Goal: Task Accomplishment & Management: Use online tool/utility

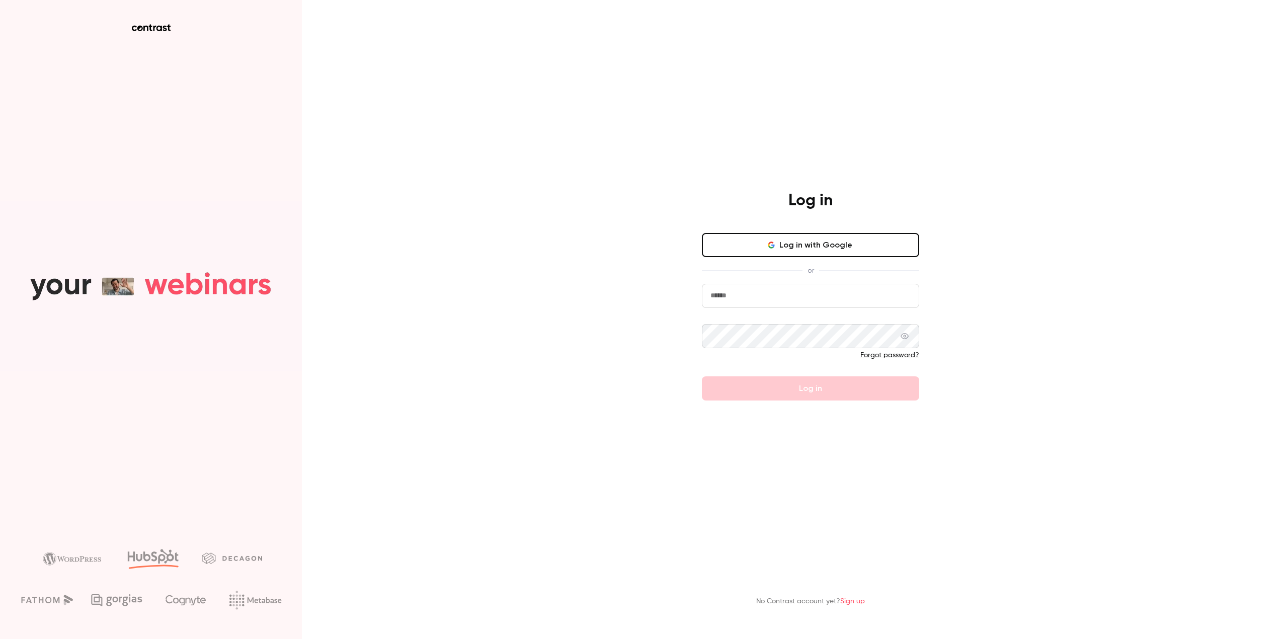
drag, startPoint x: 798, startPoint y: 285, endPoint x: 807, endPoint y: 287, distance: 8.8
click at [798, 285] on input "email" at bounding box center [810, 296] width 217 height 24
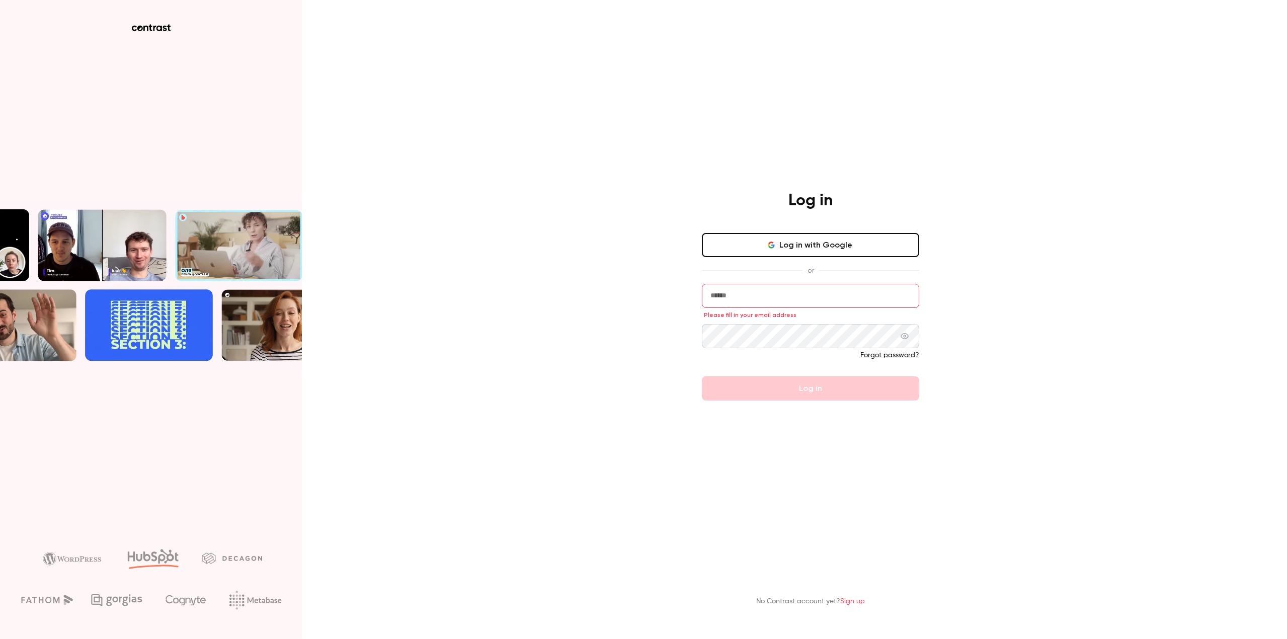
type input "**********"
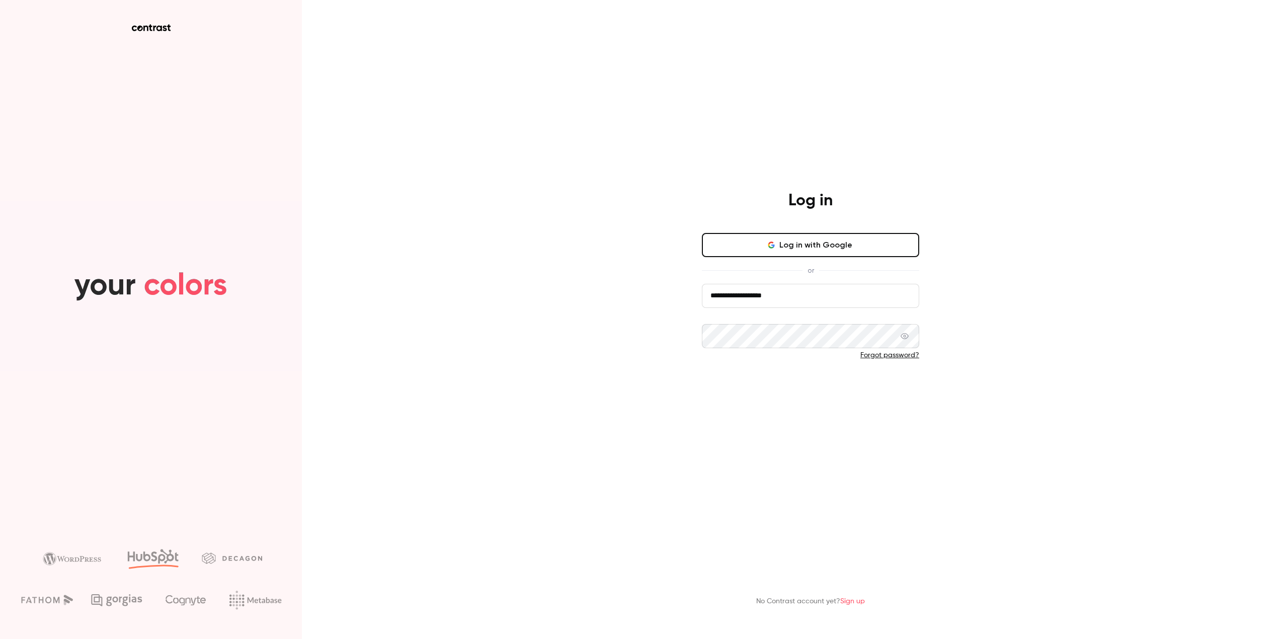
click at [806, 394] on button "Log in" at bounding box center [810, 388] width 217 height 24
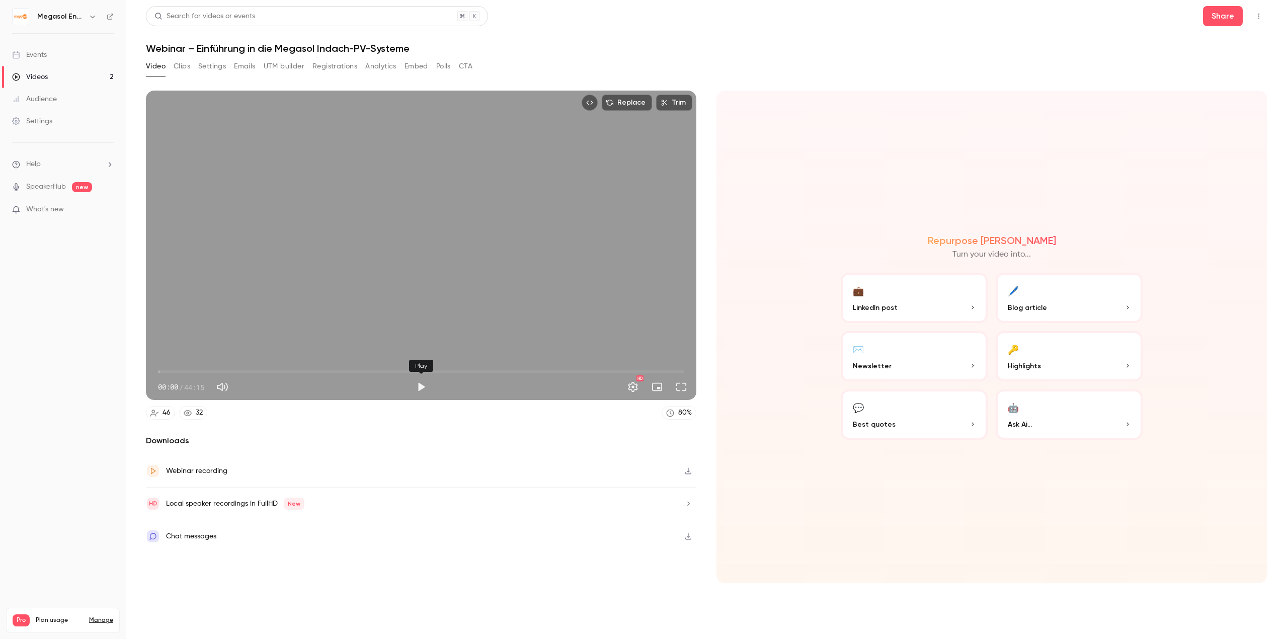
click at [418, 385] on button "Play" at bounding box center [421, 387] width 20 height 20
click at [415, 386] on button "Pause" at bounding box center [421, 387] width 20 height 20
click at [421, 385] on button "Play" at bounding box center [421, 387] width 20 height 20
click at [676, 387] on button "Full screen" at bounding box center [681, 387] width 20 height 20
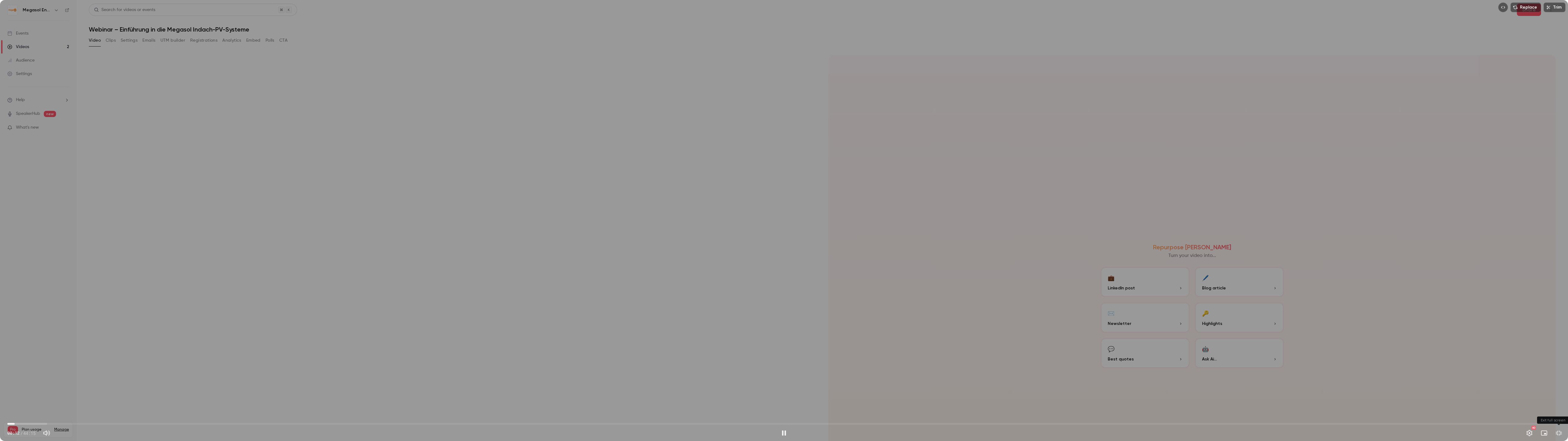
click at [783, 388] on button "Exit full screen" at bounding box center [1559, 432] width 12 height 12
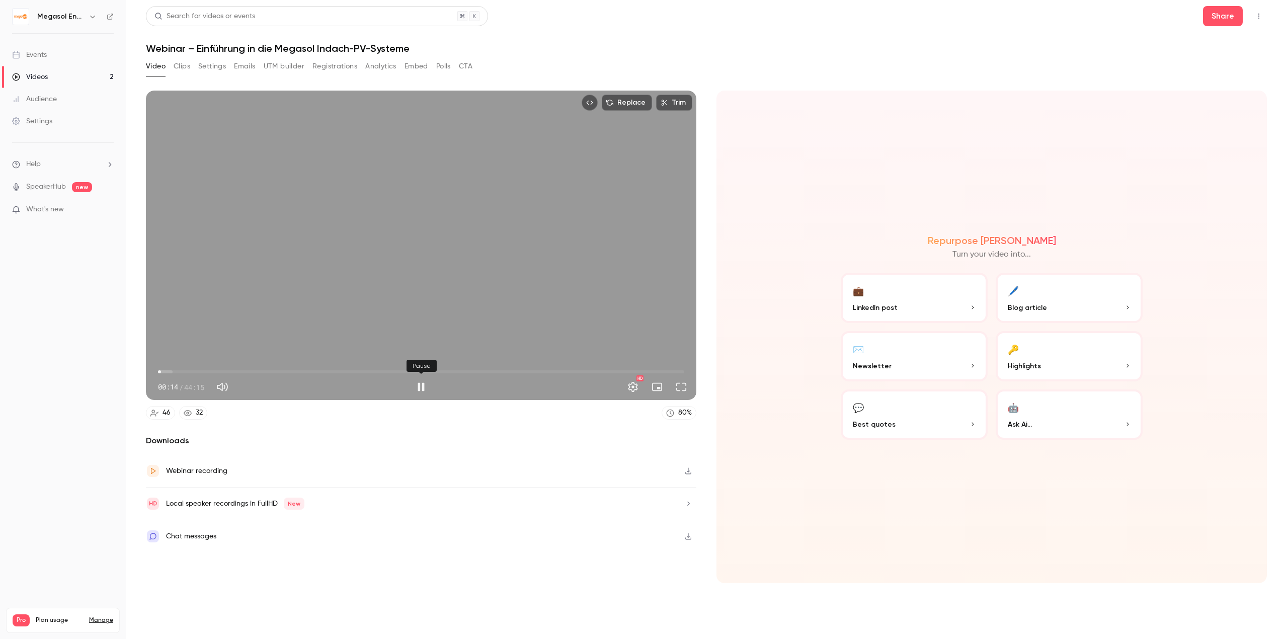
click at [419, 388] on button "Pause" at bounding box center [421, 387] width 20 height 20
drag, startPoint x: 162, startPoint y: 368, endPoint x: 124, endPoint y: 369, distance: 37.7
click at [124, 369] on div "Megasol Energie AG Events Videos 2 Audience Settings Help SpeakerHub new What's…" at bounding box center [643, 319] width 1287 height 639
click at [536, 268] on div "Replace Trim 00:00 00:00 / 44:15 HD" at bounding box center [421, 245] width 550 height 309
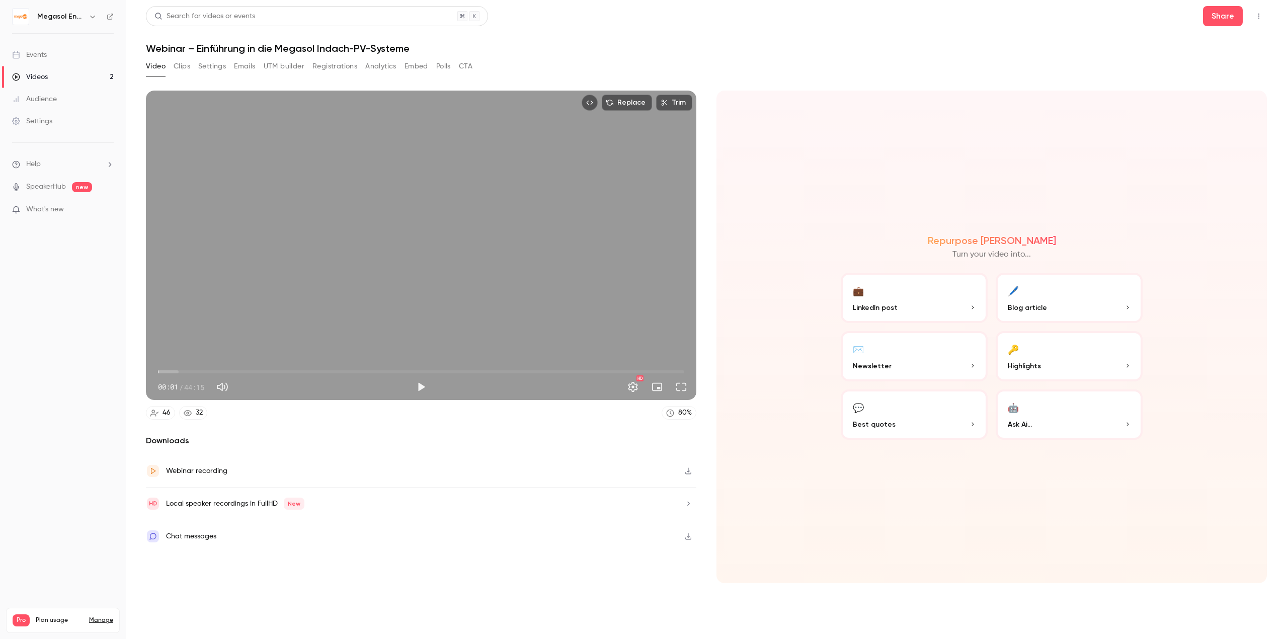
click at [467, 218] on div "Replace Trim 00:01 00:01 / 44:15 HD" at bounding box center [421, 245] width 550 height 309
click at [487, 283] on div "Replace Trim 00:04 00:04 / 44:15 HD" at bounding box center [421, 245] width 550 height 309
type input "***"
click at [49, 119] on div "Settings" at bounding box center [32, 121] width 40 height 10
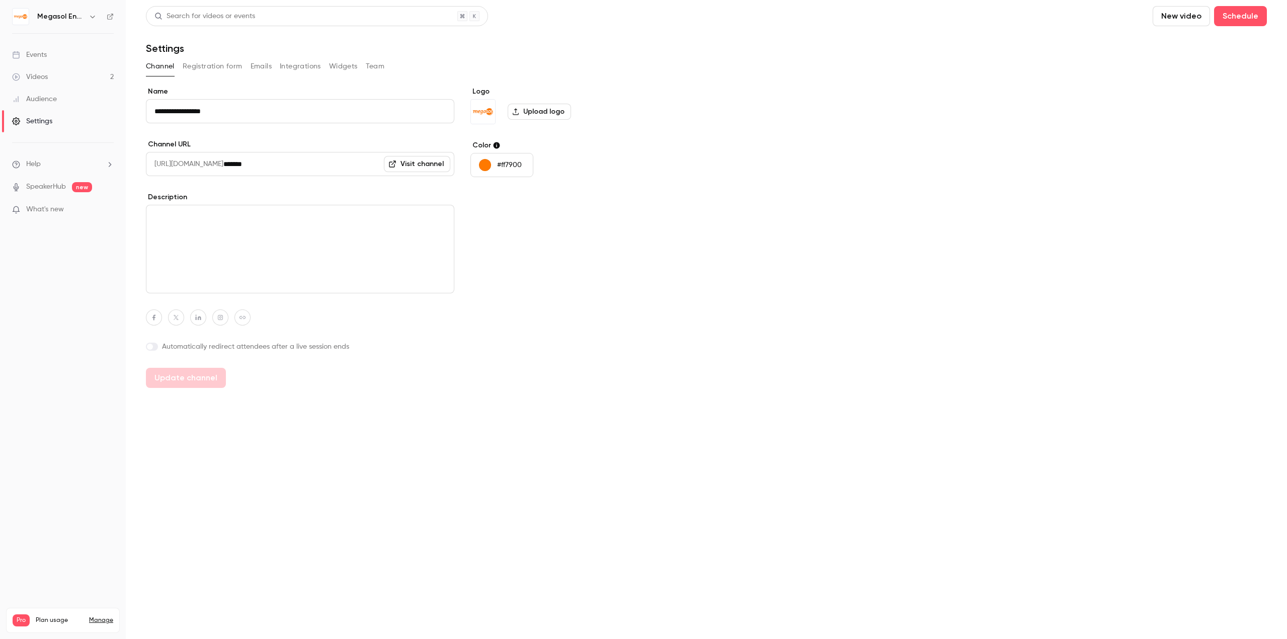
click at [72, 98] on link "Audience" at bounding box center [63, 99] width 126 height 22
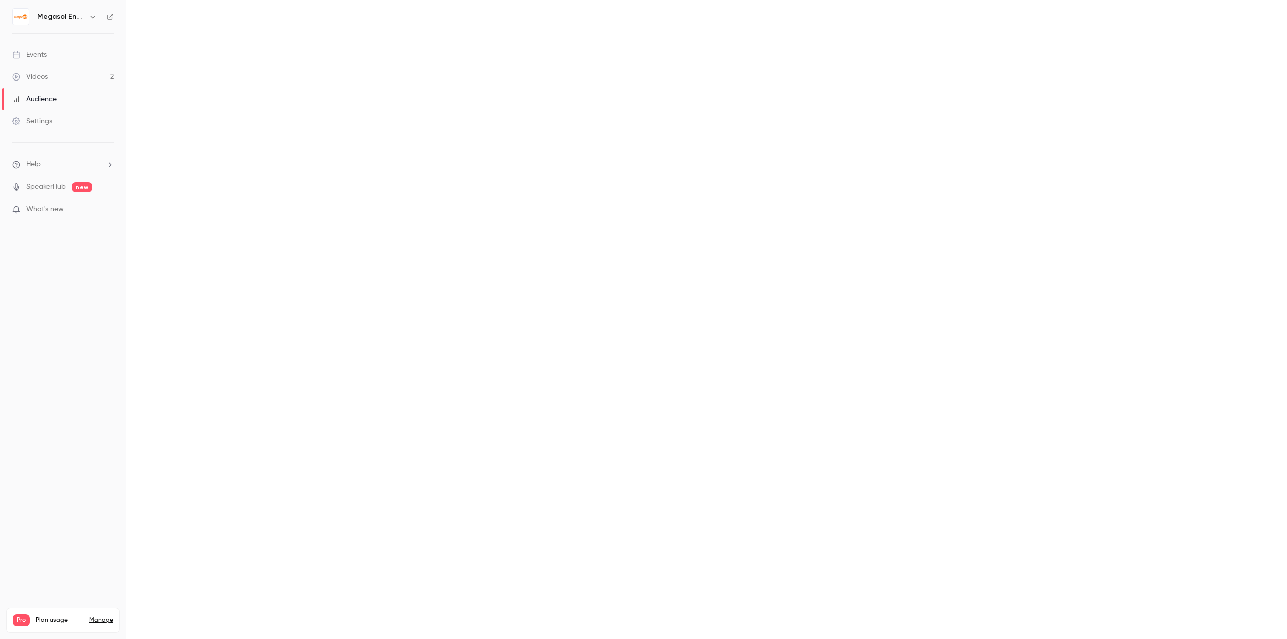
click at [58, 71] on link "Videos 2" at bounding box center [63, 77] width 126 height 22
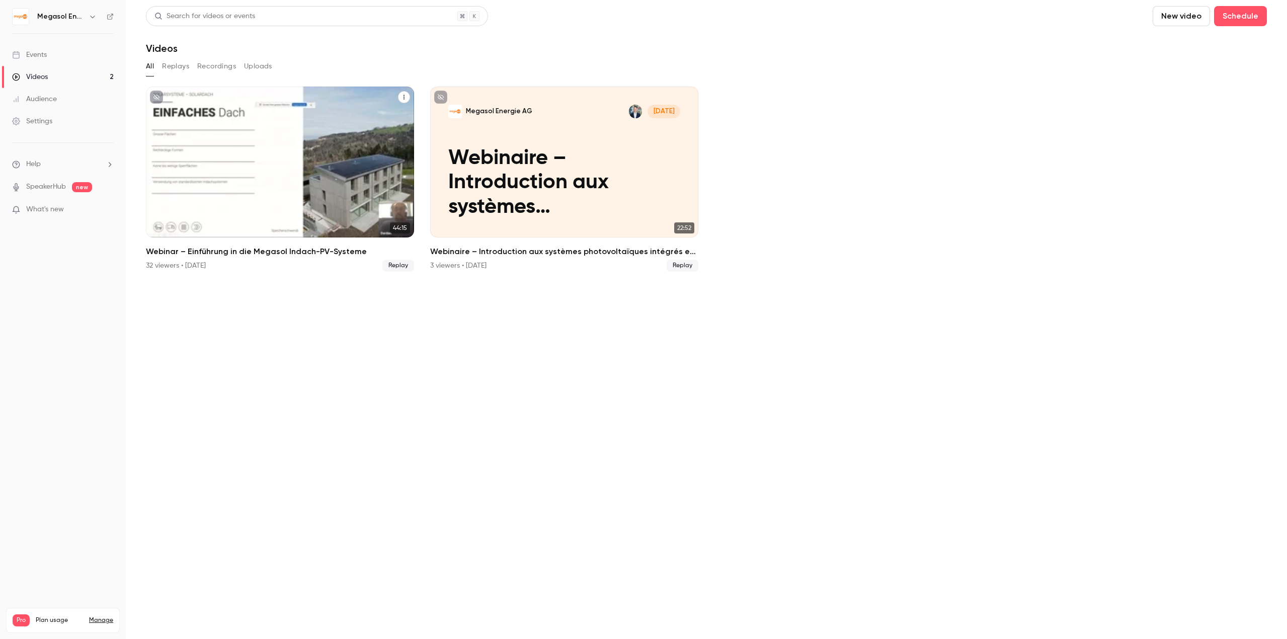
click at [395, 102] on div "Megasol Energie AG [DATE] Webinar – Einführung in die Megasol Indach-PV-Systeme" at bounding box center [280, 162] width 268 height 151
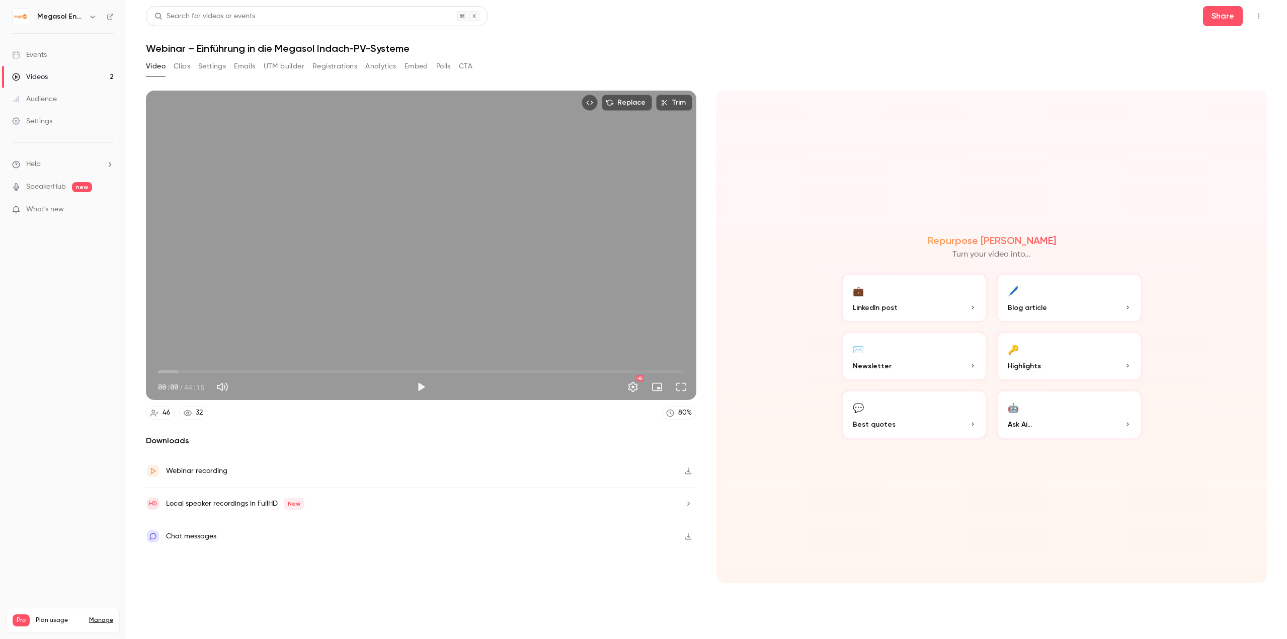
click at [675, 102] on button "Trim" at bounding box center [674, 103] width 36 height 16
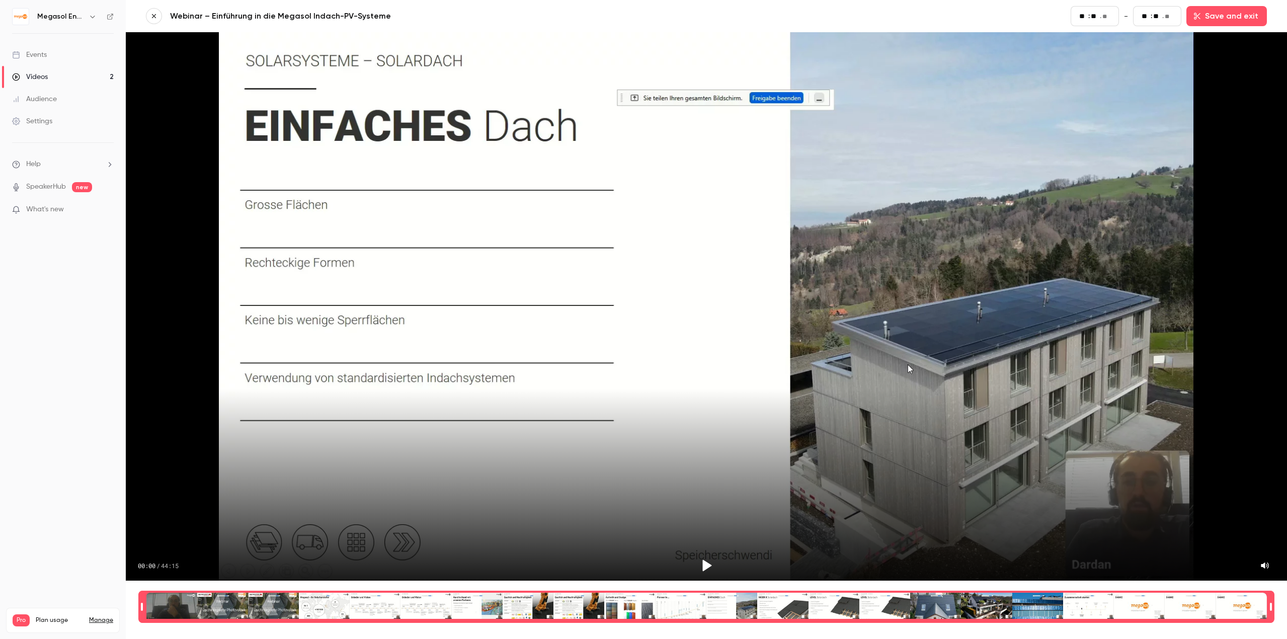
click at [140, 18] on main "Webinar – Einführung in die Megasol Indach-PV-Systeme Start ** : ** . ** - End …" at bounding box center [706, 319] width 1161 height 639
click at [150, 17] on icon "button" at bounding box center [153, 16] width 7 height 7
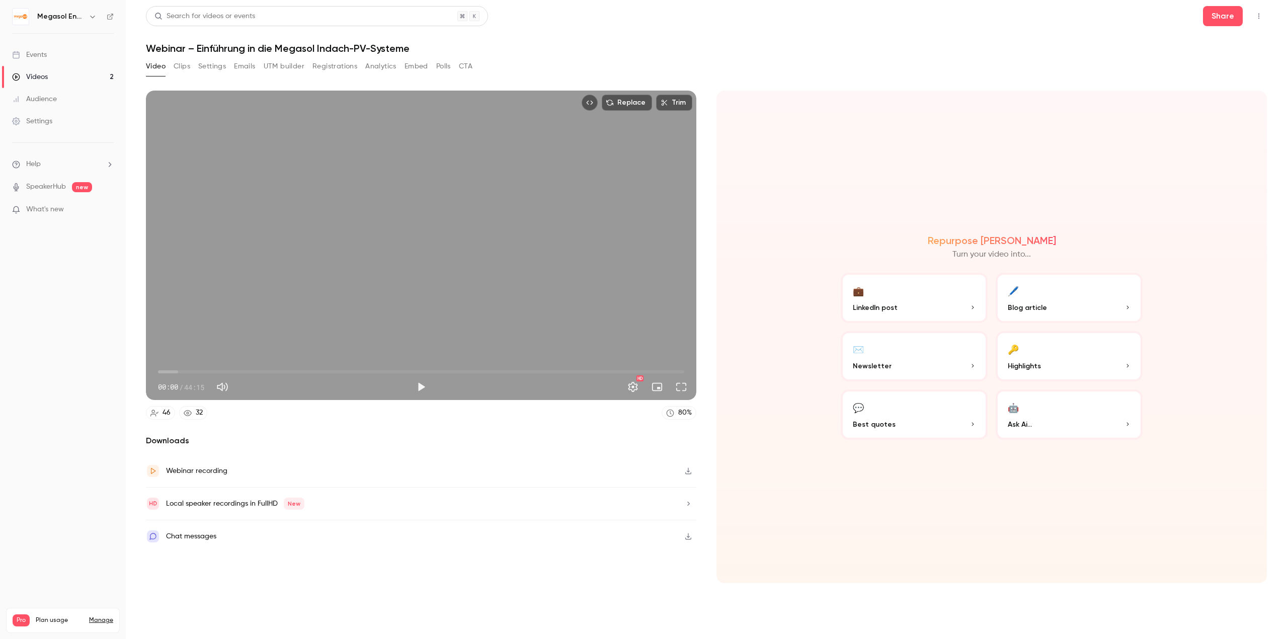
click at [337, 71] on button "Registrations" at bounding box center [334, 66] width 45 height 16
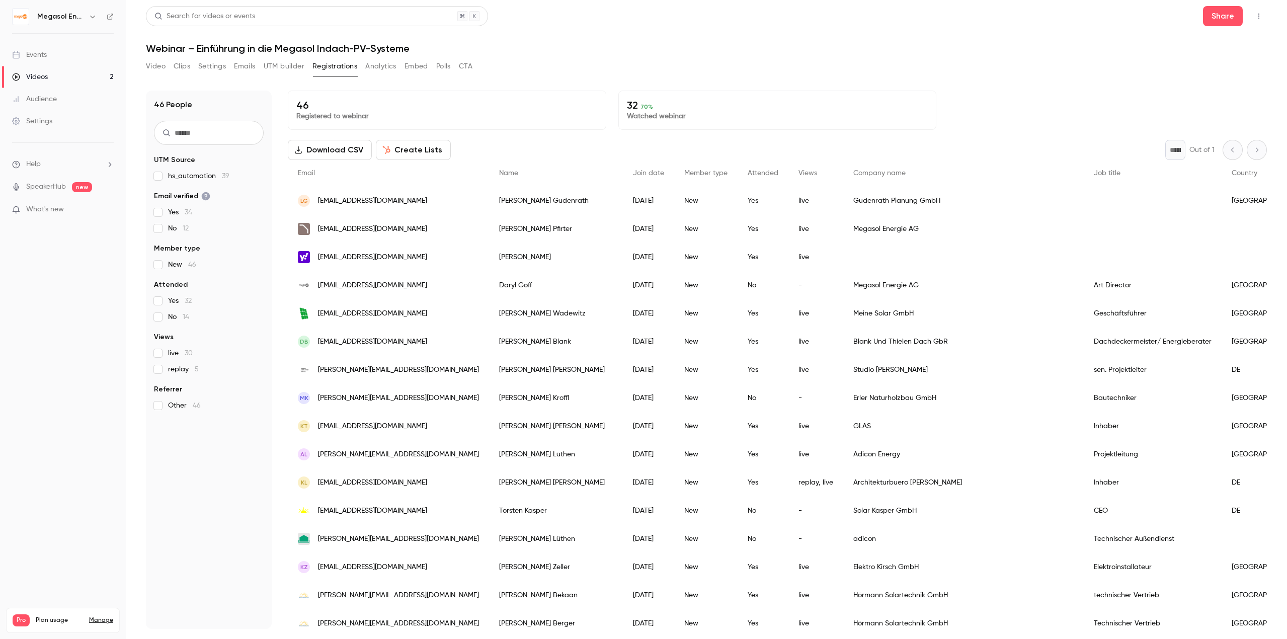
click at [280, 72] on button "UTM builder" at bounding box center [284, 66] width 41 height 16
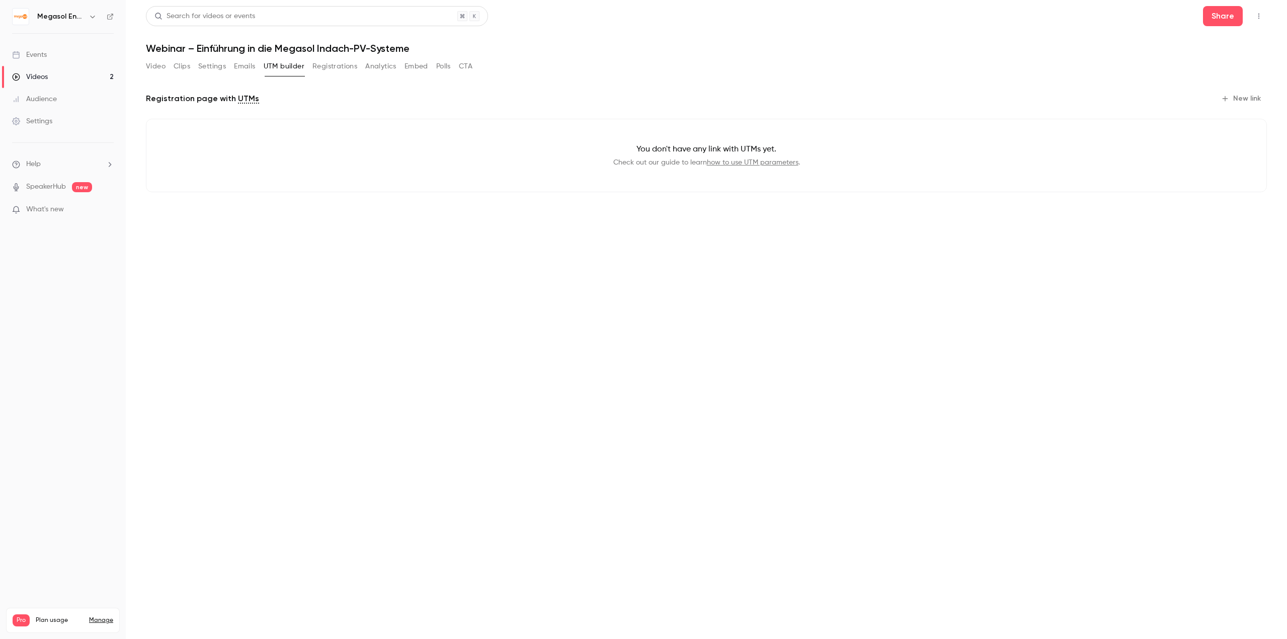
click at [248, 69] on button "Emails" at bounding box center [244, 66] width 21 height 16
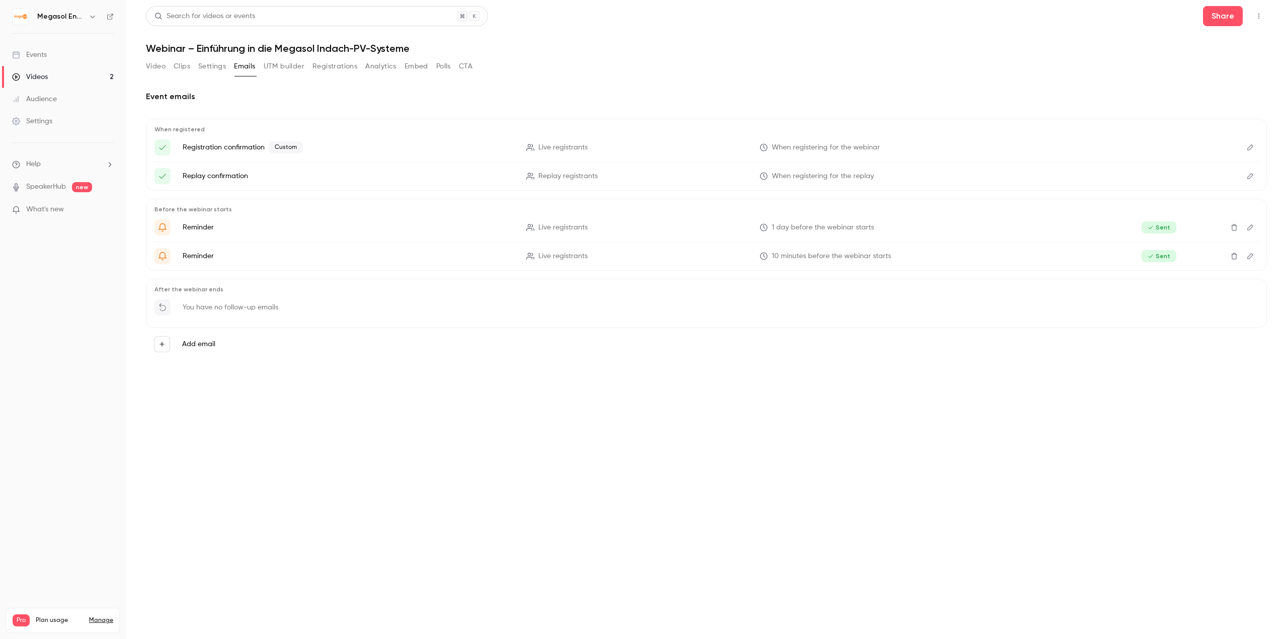
click at [212, 67] on button "Settings" at bounding box center [212, 66] width 28 height 16
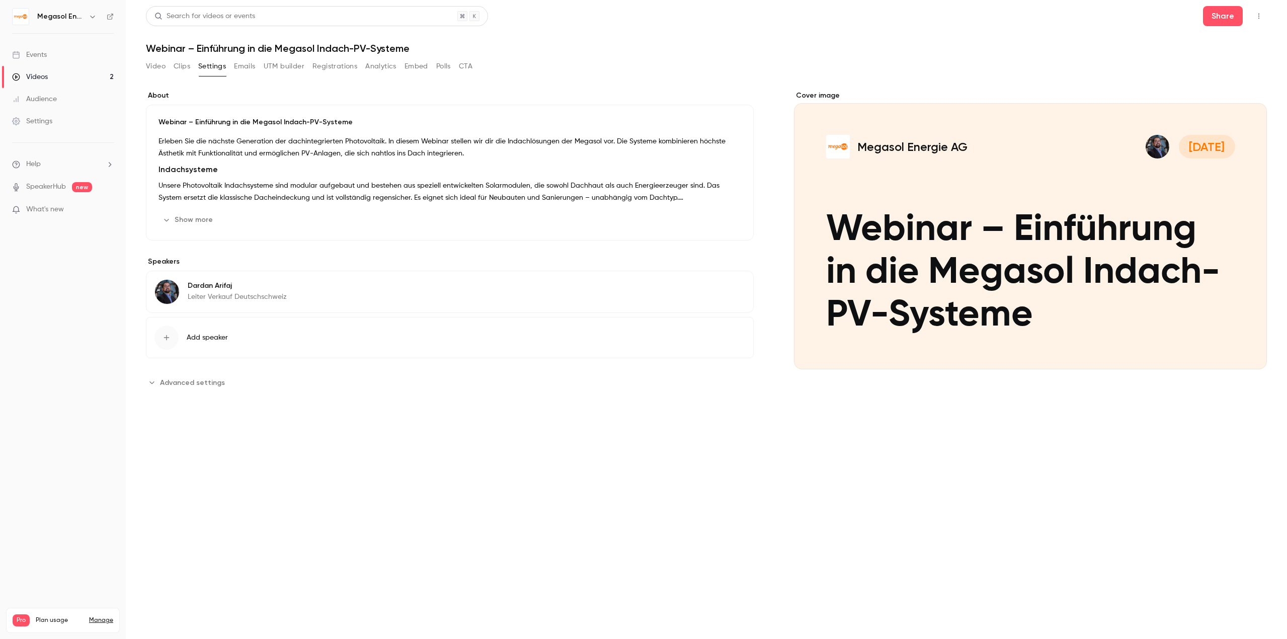
click at [245, 71] on button "Emails" at bounding box center [244, 66] width 21 height 16
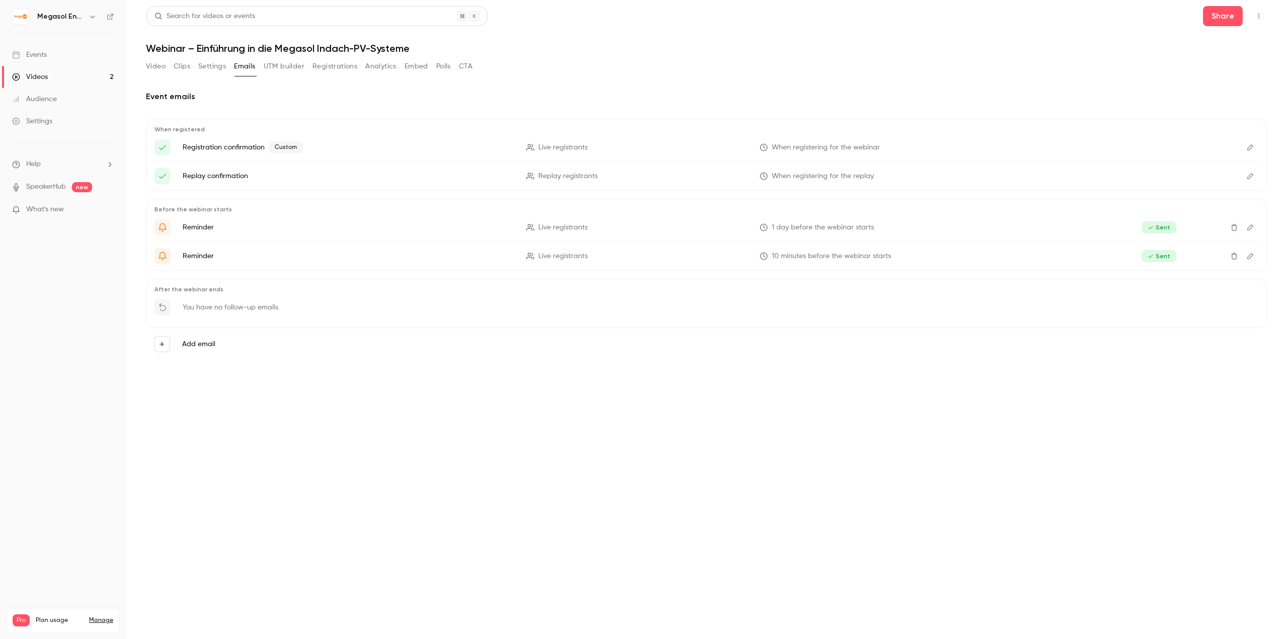
click at [201, 67] on button "Settings" at bounding box center [212, 66] width 28 height 16
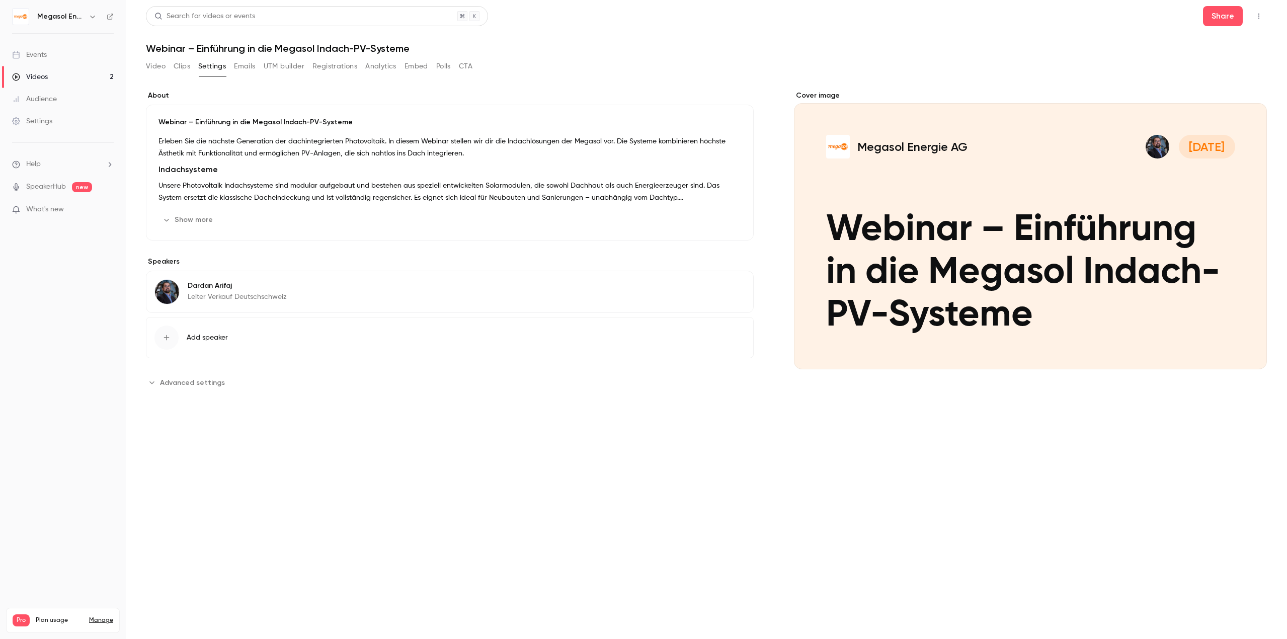
click at [182, 66] on button "Clips" at bounding box center [182, 66] width 17 height 16
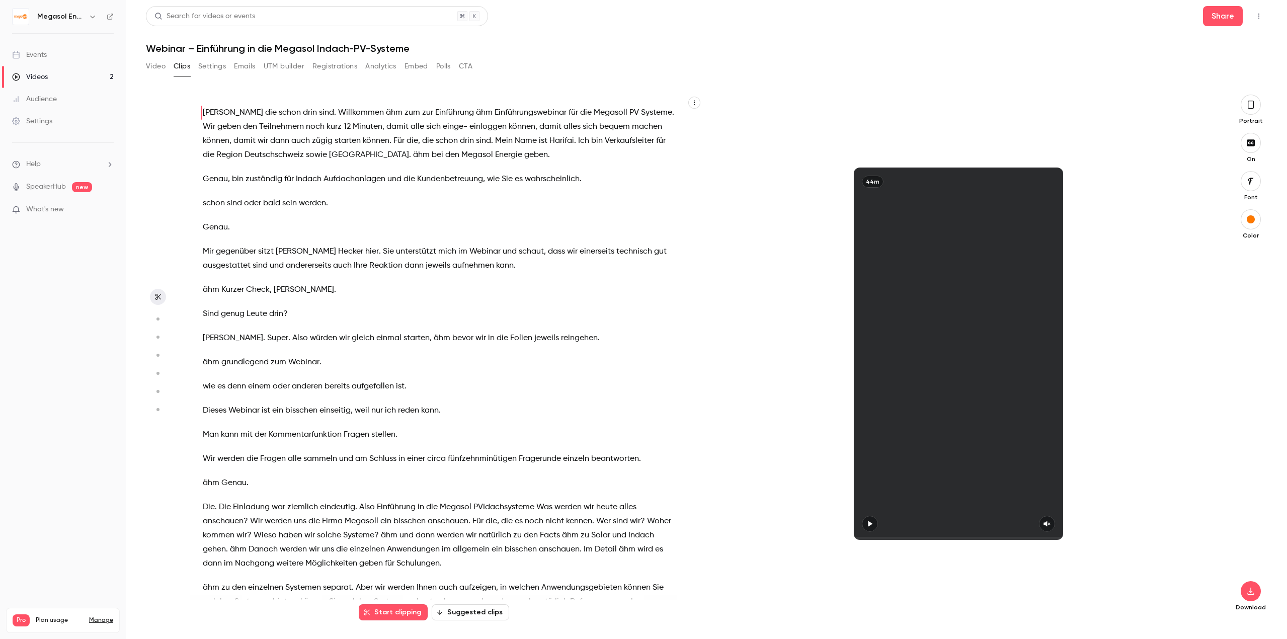
click at [162, 70] on button "Video" at bounding box center [156, 66] width 20 height 16
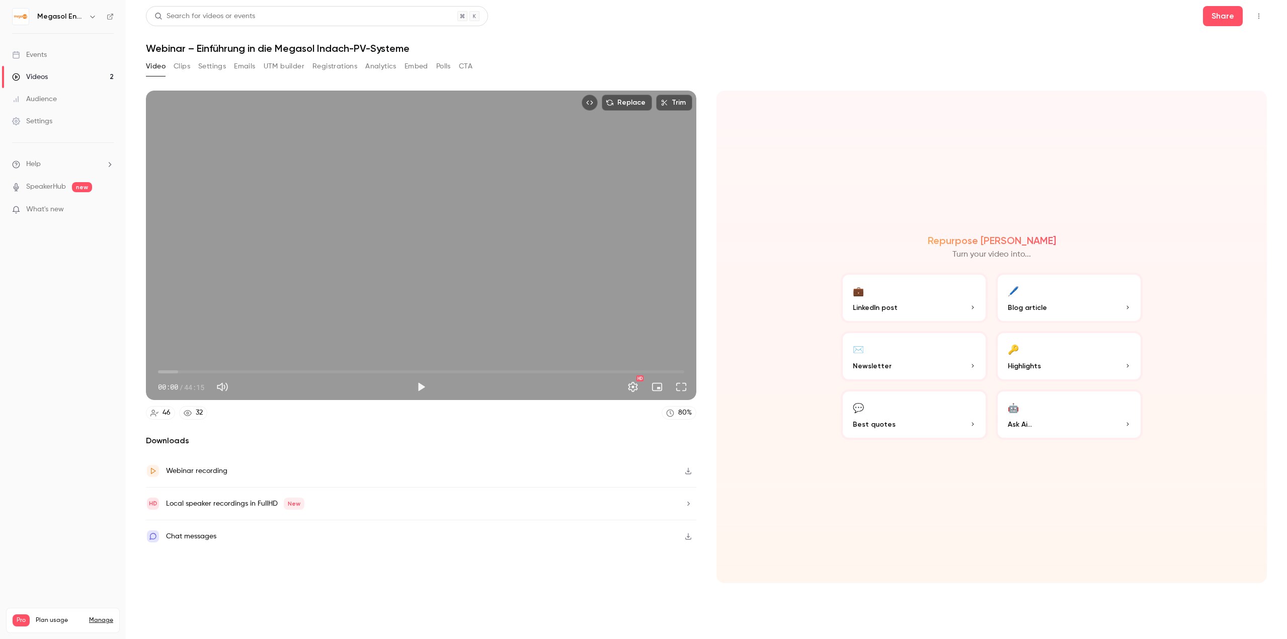
click at [473, 221] on div "Replace Trim 00:00 00:00 / 44:15 HD" at bounding box center [421, 245] width 550 height 309
click at [164, 370] on span "00:19" at bounding box center [161, 371] width 3 height 3
click at [221, 331] on div "Replace Trim 00:35 00:35 / 44:15 HD" at bounding box center [421, 245] width 550 height 309
drag, startPoint x: 163, startPoint y: 368, endPoint x: 131, endPoint y: 368, distance: 32.2
click at [131, 368] on main "Search for videos or events Share Webinar – Einführung in die Megasol Indach-PV…" at bounding box center [706, 319] width 1161 height 639
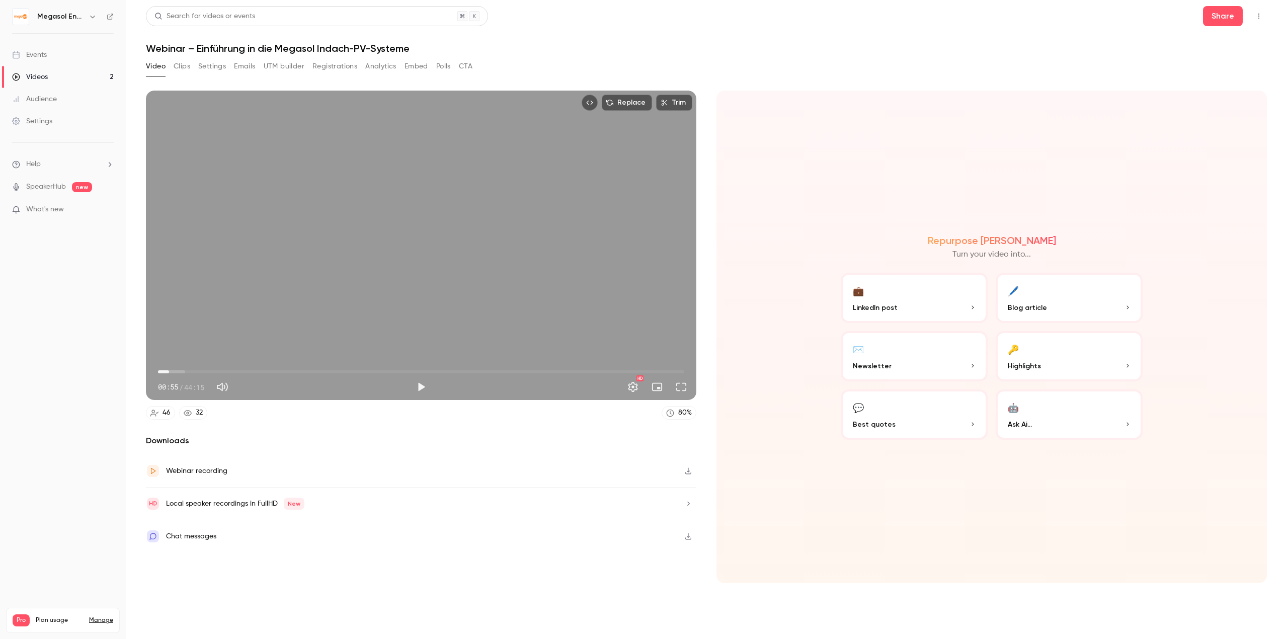
drag, startPoint x: 164, startPoint y: 373, endPoint x: 169, endPoint y: 371, distance: 5.7
click at [169, 371] on span "00:55" at bounding box center [421, 372] width 526 height 16
drag, startPoint x: 171, startPoint y: 369, endPoint x: 108, endPoint y: 374, distance: 63.1
click at [108, 374] on div "Megasol Energie AG Events Videos 2 Audience Settings Help SpeakerHub new What's…" at bounding box center [643, 319] width 1287 height 639
click at [75, 213] on p "What's new" at bounding box center [55, 209] width 86 height 11
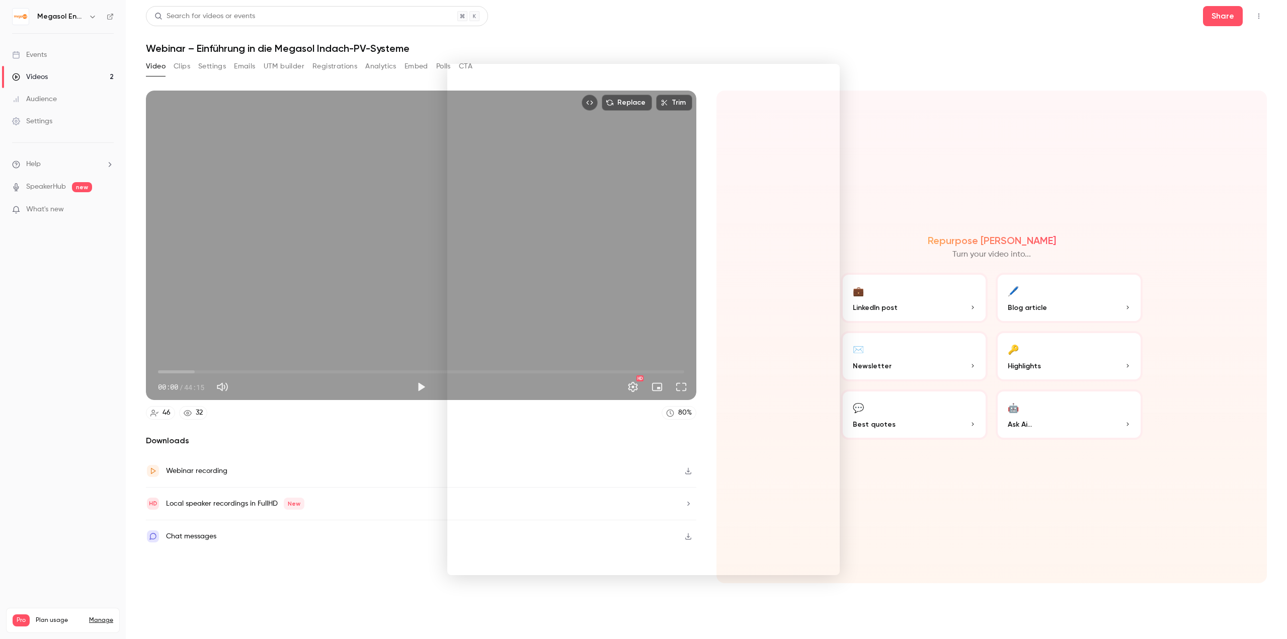
click at [884, 100] on div at bounding box center [643, 319] width 1287 height 639
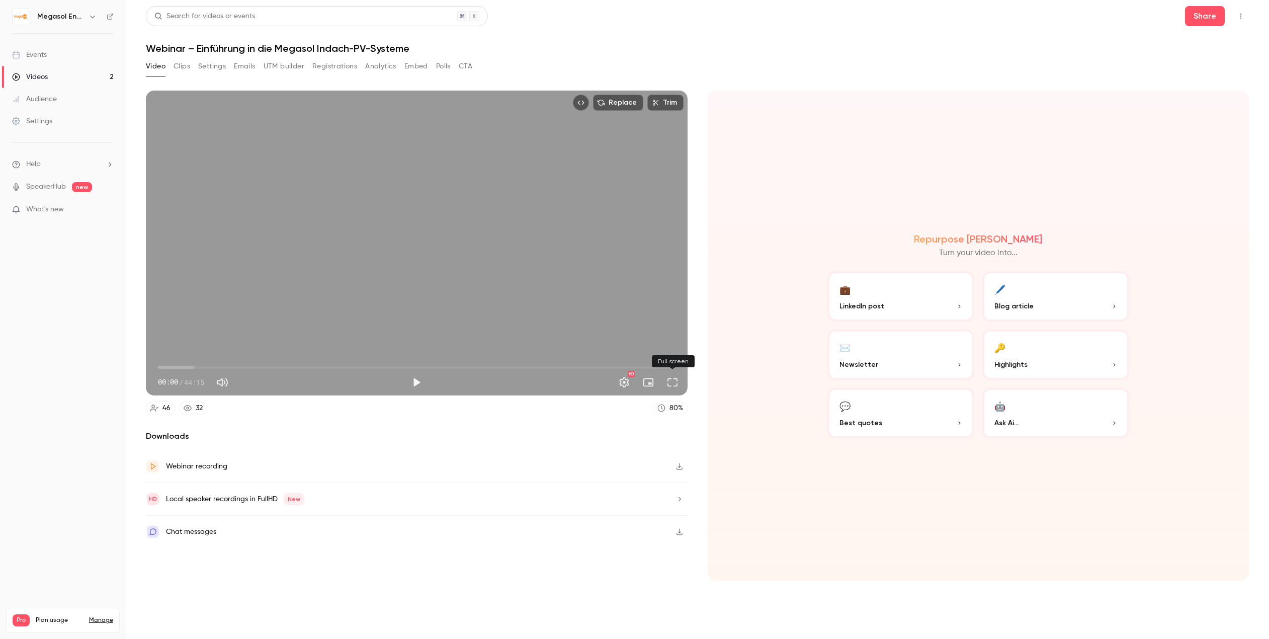
click at [676, 381] on button "Full screen" at bounding box center [673, 382] width 20 height 20
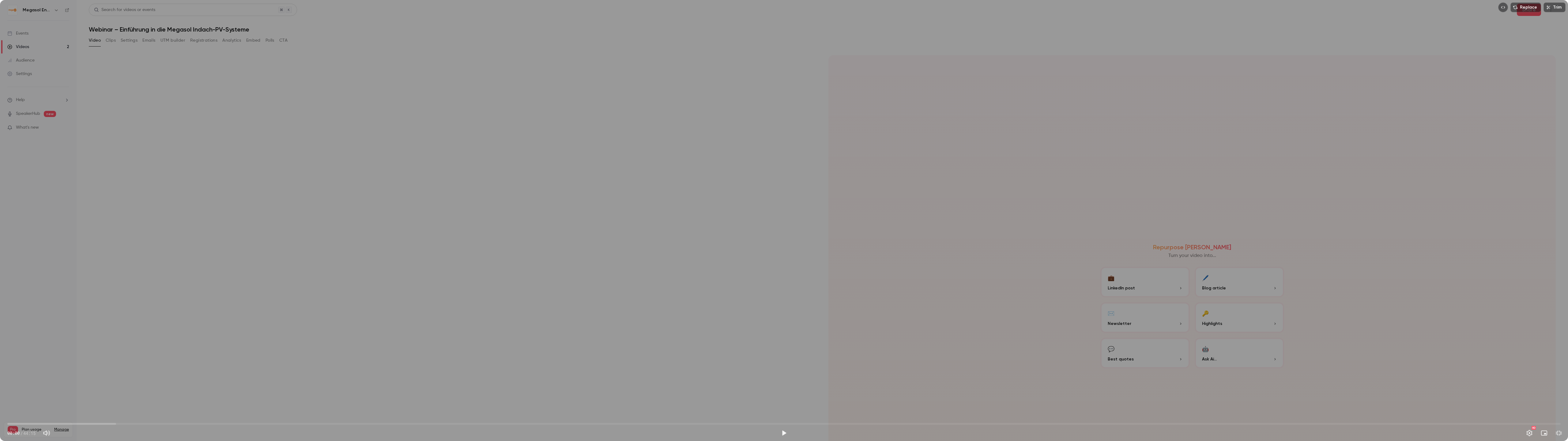
click at [783, 262] on div "Replace Trim 00:00 00:00 / 44:15 HD" at bounding box center [784, 220] width 1568 height 441
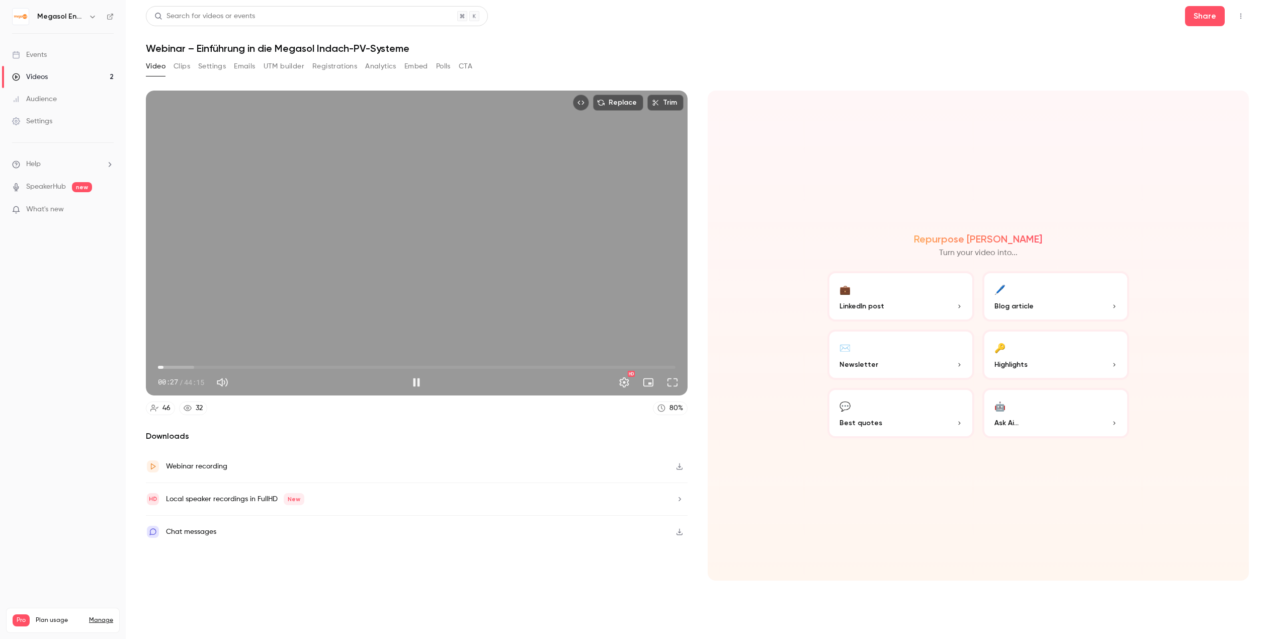
click at [464, 129] on div "Replace Trim 00:27 00:27 / 44:15 HD" at bounding box center [417, 243] width 542 height 305
click at [624, 104] on button "Replace" at bounding box center [618, 103] width 50 height 16
click at [498, 195] on div "Replace Trim 00:27 00:27 / 44:15 HD" at bounding box center [417, 243] width 542 height 305
click at [498, 195] on div "Replace Trim 00:28 00:28 / 44:15 HD" at bounding box center [417, 243] width 542 height 305
click at [252, 369] on span "00:28" at bounding box center [417, 367] width 518 height 16
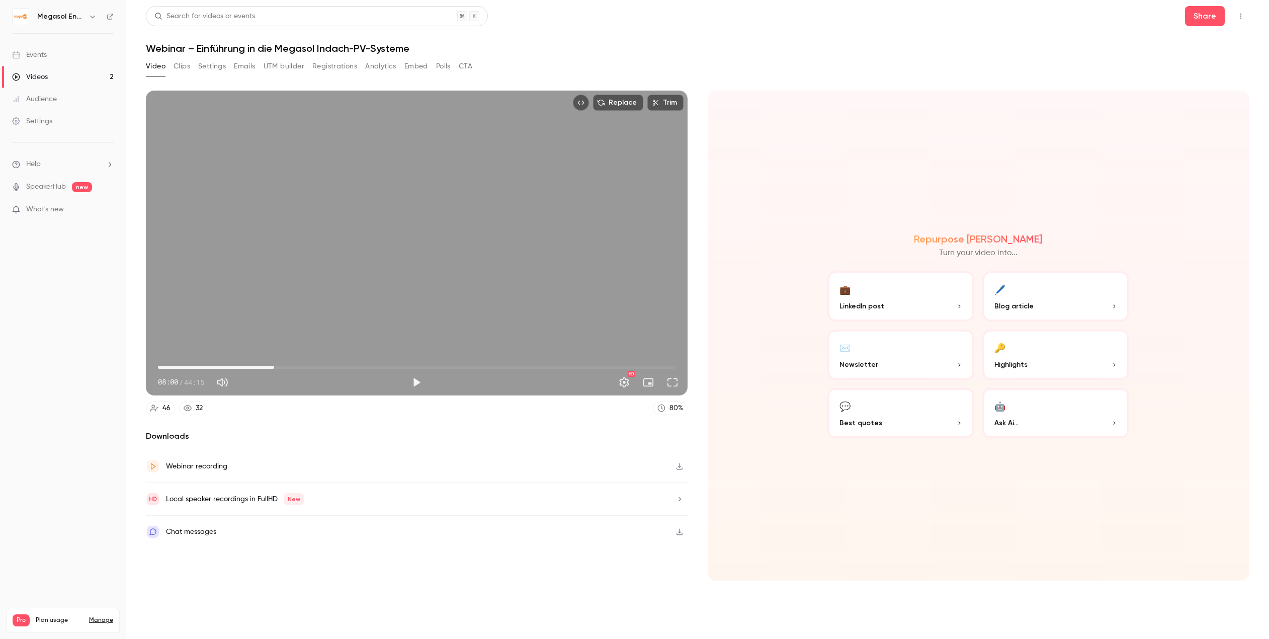
click at [274, 368] on span "09:56" at bounding box center [417, 367] width 518 height 16
click at [297, 366] on span "09:56" at bounding box center [417, 367] width 518 height 16
click at [322, 366] on span "14:01" at bounding box center [417, 367] width 518 height 16
click at [338, 366] on span "15:24" at bounding box center [417, 367] width 518 height 16
click at [361, 366] on span "17:20" at bounding box center [417, 367] width 518 height 16
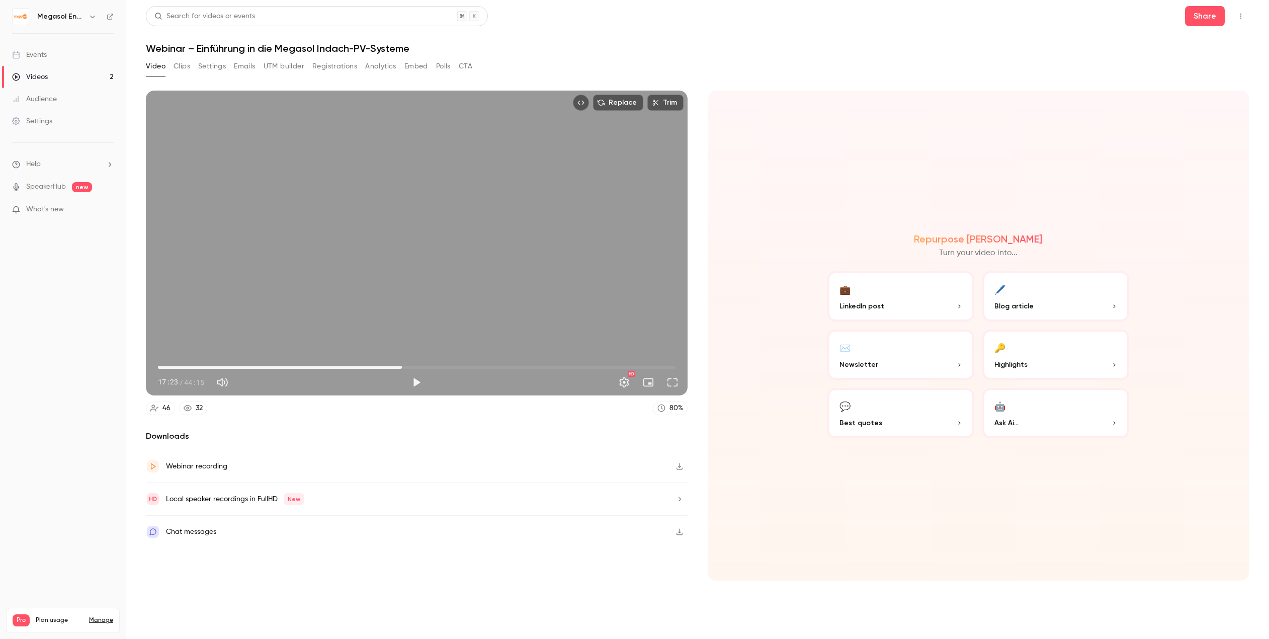
drag, startPoint x: 360, startPoint y: 367, endPoint x: 402, endPoint y: 369, distance: 41.8
click at [402, 369] on span "20:52" at bounding box center [401, 367] width 3 height 3
click at [409, 367] on span "21:25" at bounding box center [417, 367] width 518 height 16
click at [424, 366] on span "21:25" at bounding box center [417, 367] width 518 height 16
click at [433, 368] on span "23:29" at bounding box center [417, 367] width 518 height 16
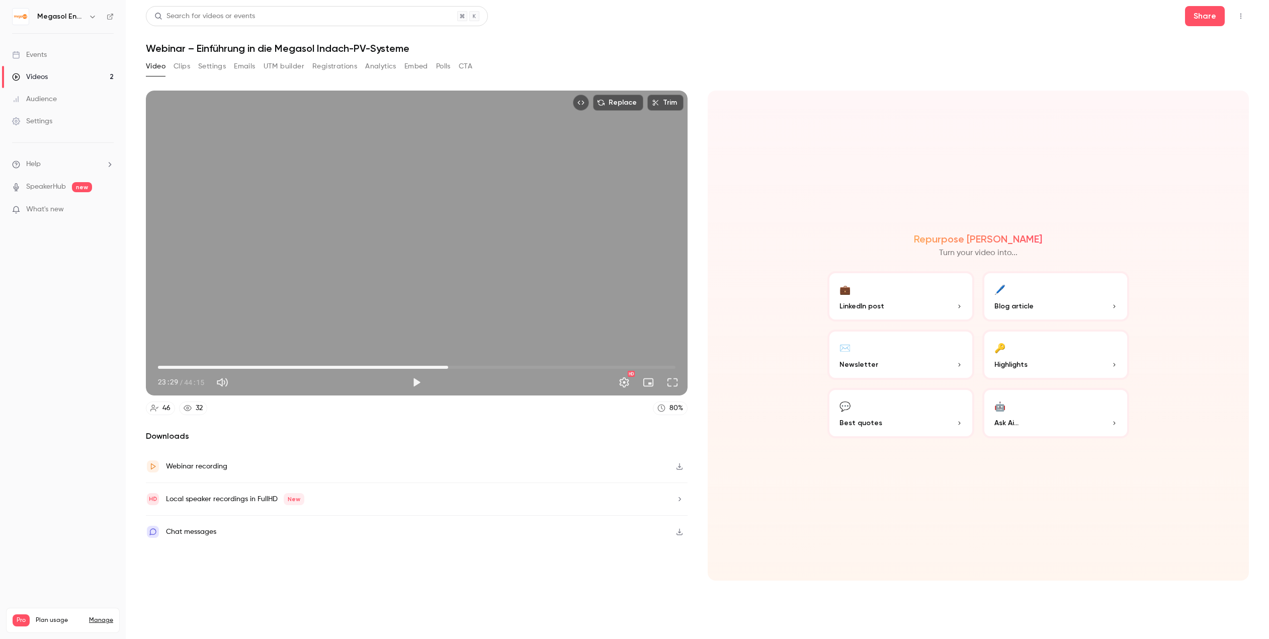
click at [448, 366] on span "24:49" at bounding box center [417, 367] width 518 height 16
drag, startPoint x: 448, startPoint y: 366, endPoint x: 457, endPoint y: 367, distance: 9.1
click at [457, 367] on span "25:33" at bounding box center [456, 367] width 3 height 3
click at [467, 367] on span "26:25" at bounding box center [417, 367] width 518 height 16
click at [482, 367] on span "26:25" at bounding box center [417, 367] width 518 height 16
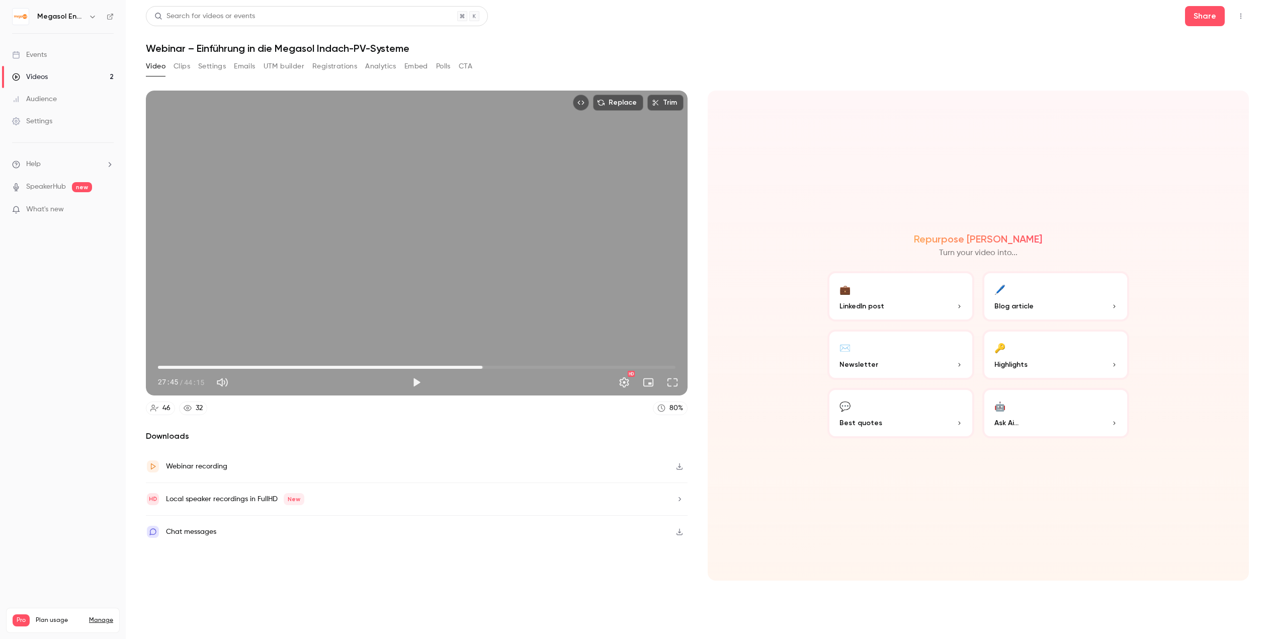
click at [500, 365] on span "27:45" at bounding box center [417, 367] width 518 height 16
click at [519, 367] on span "29:15" at bounding box center [417, 367] width 518 height 16
click at [527, 367] on span "30:54" at bounding box center [417, 367] width 518 height 16
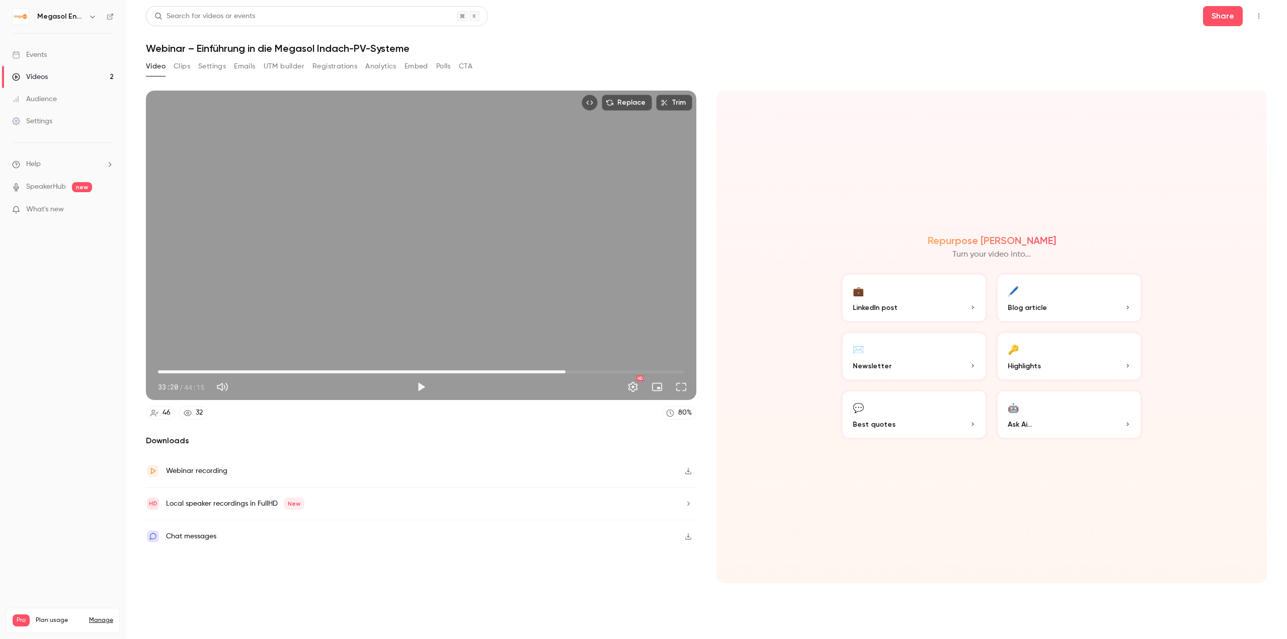
drag, startPoint x: 535, startPoint y: 371, endPoint x: 566, endPoint y: 374, distance: 30.8
click at [566, 373] on span "34:16" at bounding box center [565, 371] width 3 height 3
click at [578, 373] on span "35:09" at bounding box center [421, 372] width 526 height 16
drag, startPoint x: 584, startPoint y: 372, endPoint x: 146, endPoint y: 365, distance: 437.3
click at [146, 365] on div "00:00 00:00 / 44:15 HD" at bounding box center [421, 379] width 550 height 42
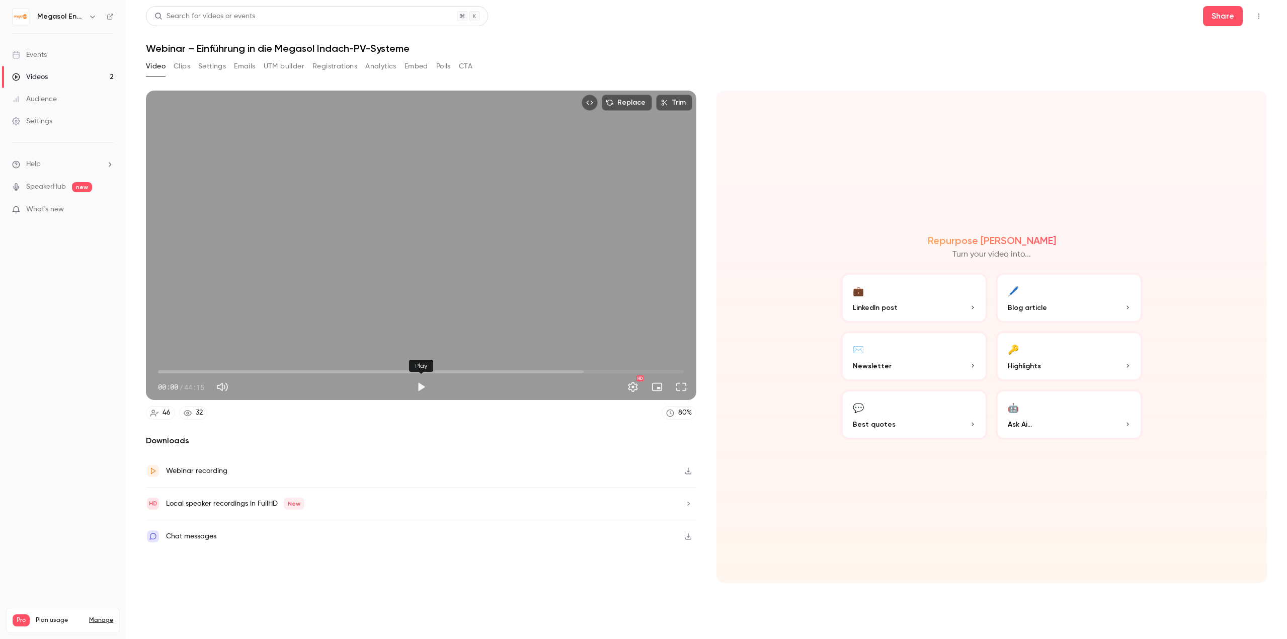
click at [419, 387] on button "Play" at bounding box center [421, 387] width 20 height 20
click at [419, 387] on button "Pause" at bounding box center [421, 387] width 20 height 20
click at [158, 371] on span "00:02" at bounding box center [158, 371] width 3 height 3
click at [169, 371] on span "00:45" at bounding box center [421, 372] width 526 height 16
drag, startPoint x: 182, startPoint y: 370, endPoint x: 188, endPoint y: 370, distance: 6.0
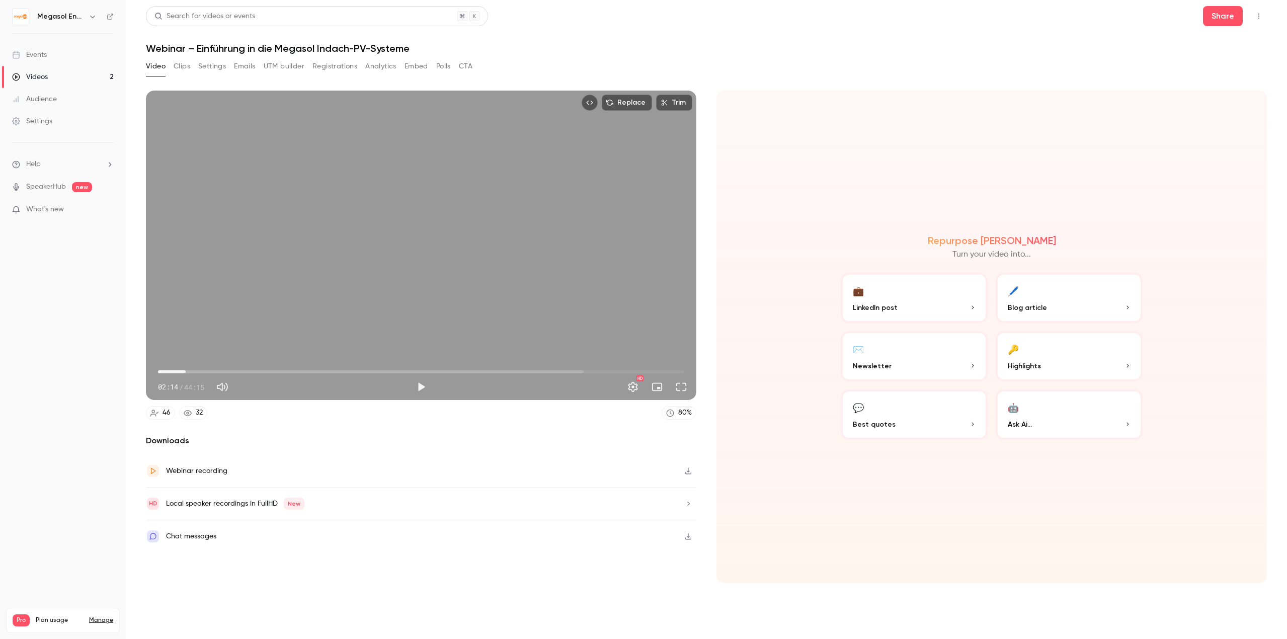
click at [187, 370] on span "02:19" at bounding box center [421, 372] width 526 height 16
click at [197, 367] on span "03:18" at bounding box center [421, 372] width 526 height 16
click at [208, 367] on span "03:18" at bounding box center [421, 372] width 526 height 16
click at [222, 370] on span "05:25" at bounding box center [421, 372] width 526 height 16
type input "*****"
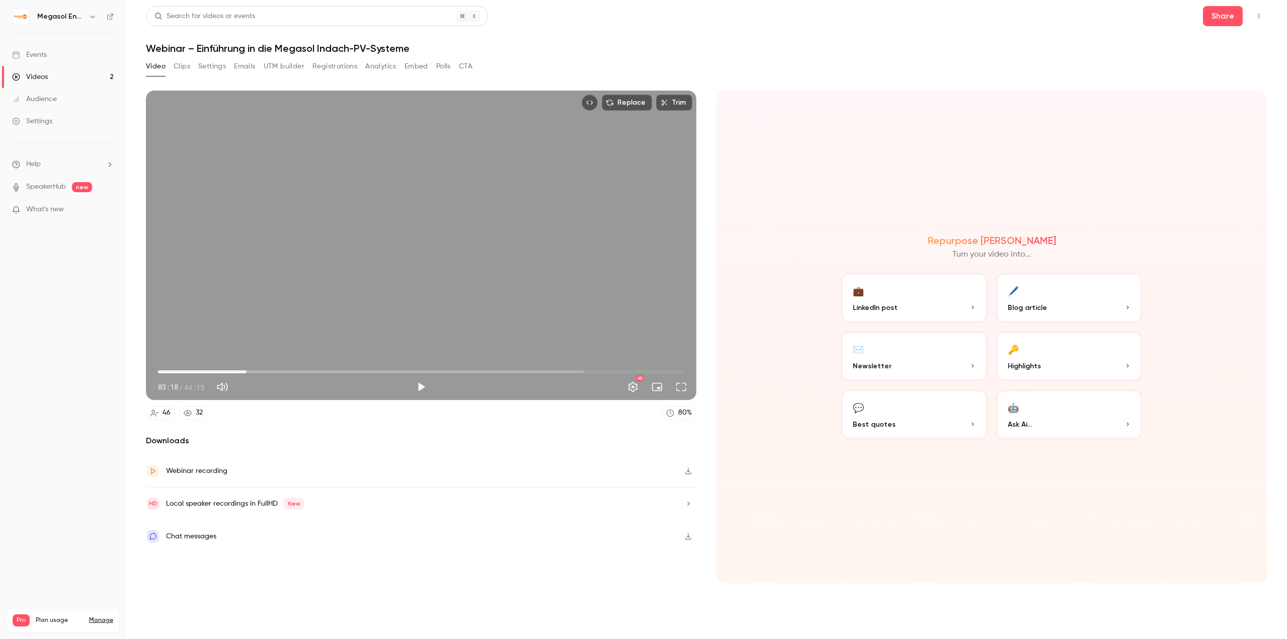
click at [247, 374] on span "07:26" at bounding box center [421, 372] width 526 height 16
click at [83, 77] on link "Videos 2" at bounding box center [63, 77] width 126 height 22
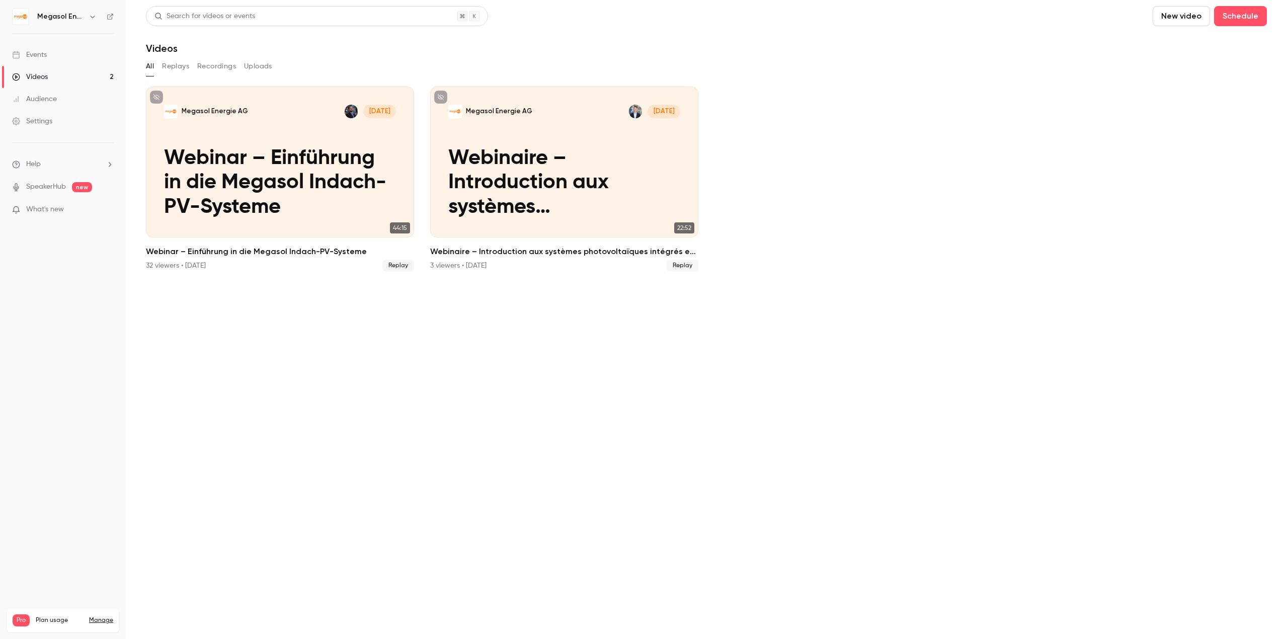
click at [49, 55] on link "Events" at bounding box center [63, 55] width 126 height 22
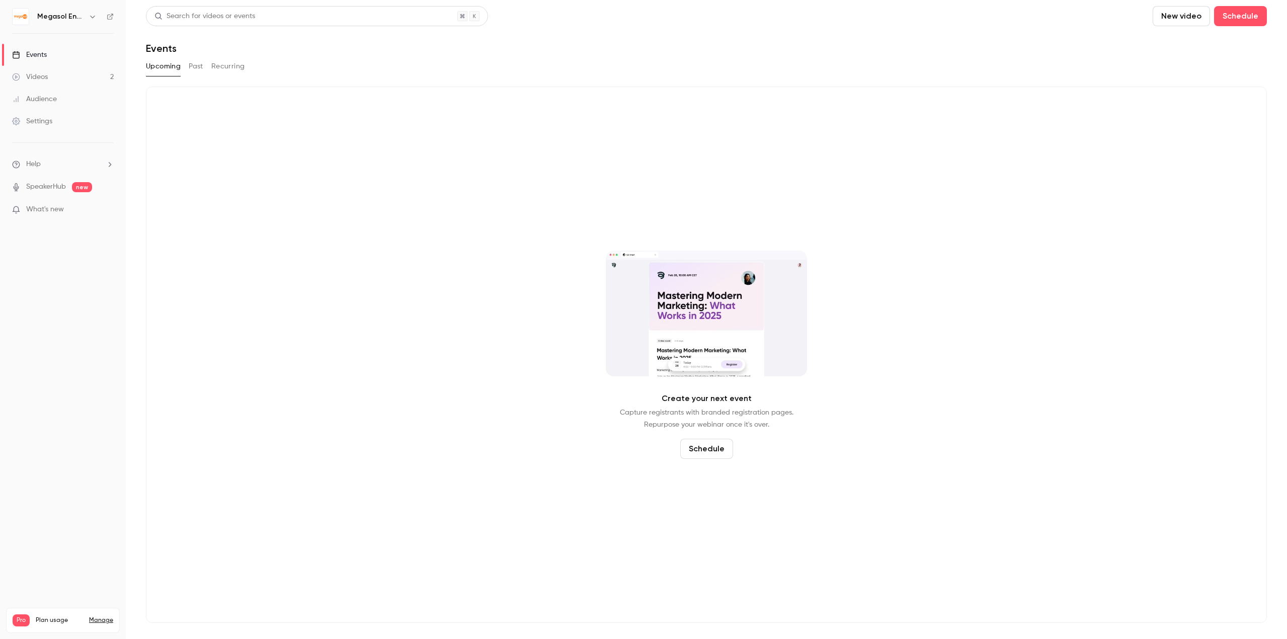
click at [73, 71] on link "Videos 2" at bounding box center [63, 77] width 126 height 22
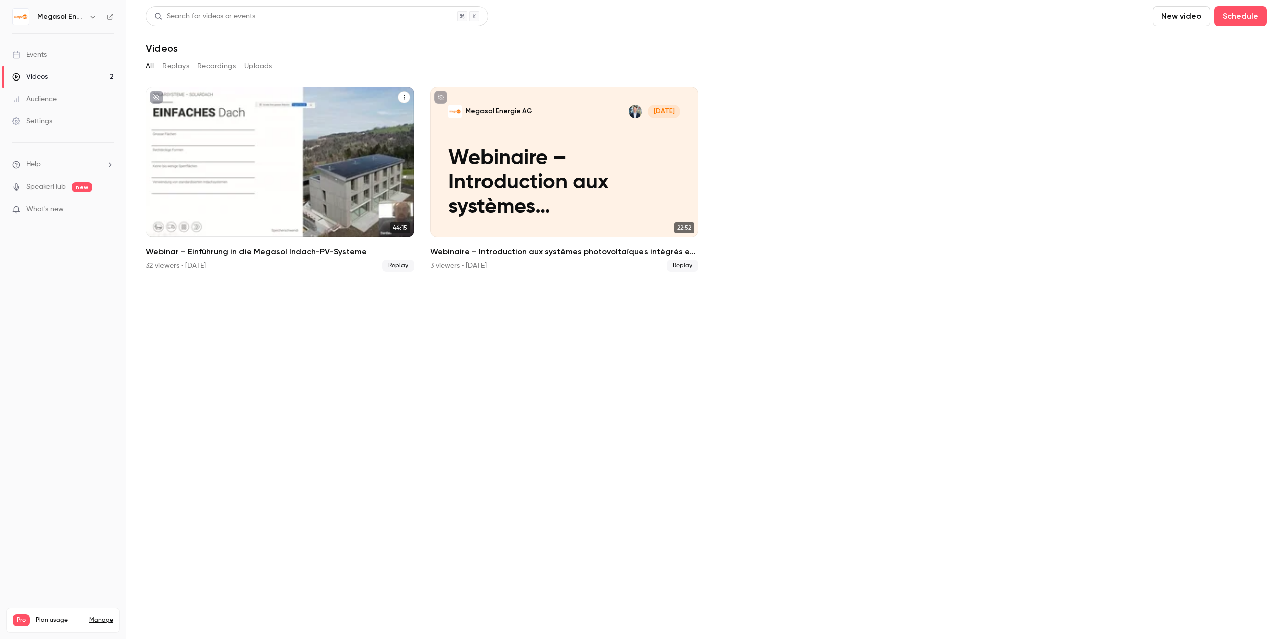
click at [292, 162] on p "Webinar – Einführung in die Megasol Indach-PV-Systeme" at bounding box center [280, 182] width 232 height 73
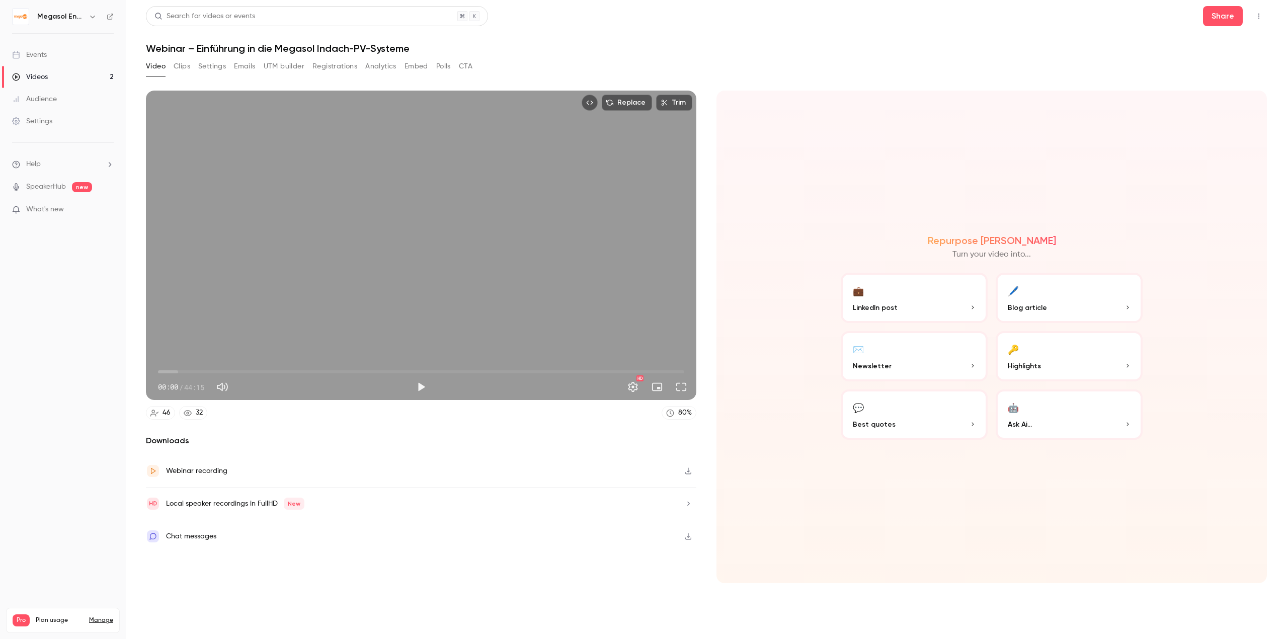
click at [687, 467] on button "button" at bounding box center [688, 471] width 16 height 16
